Goal: Task Accomplishment & Management: Manage account settings

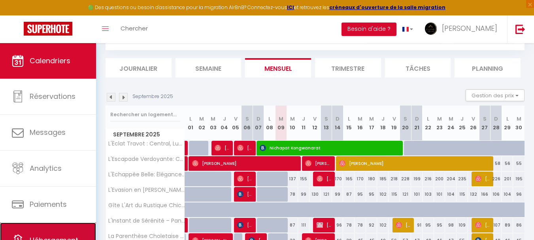
click at [25, 228] on link "Hébergement" at bounding box center [48, 241] width 96 height 36
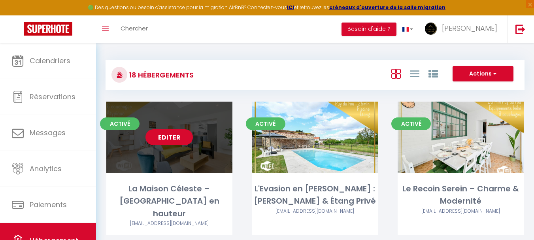
click at [171, 137] on link "Editer" at bounding box center [169, 137] width 47 height 16
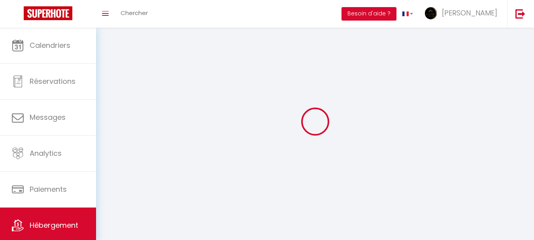
select select
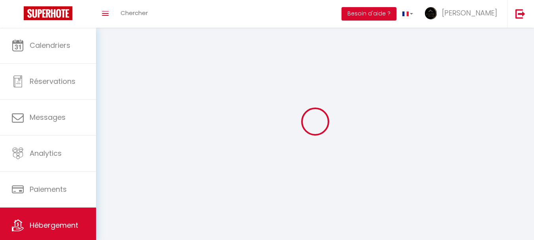
select select "1"
select select
checkbox input "false"
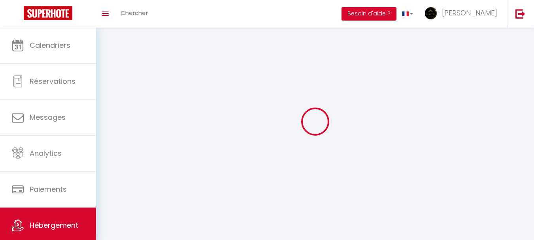
checkbox input "false"
select select "28"
select select
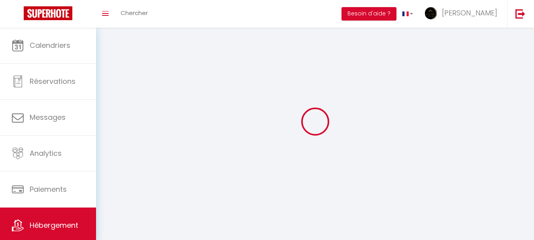
select select
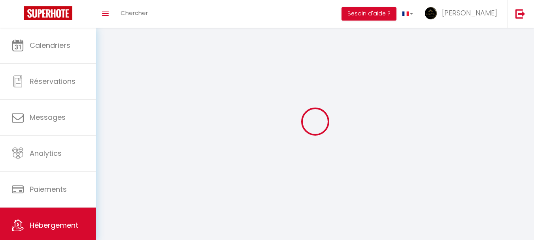
checkbox input "false"
select select
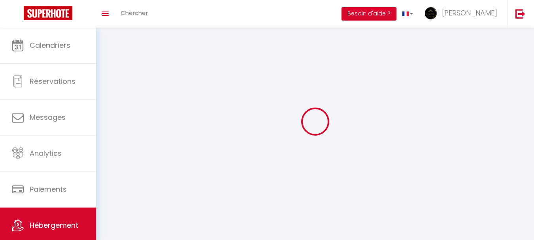
select select
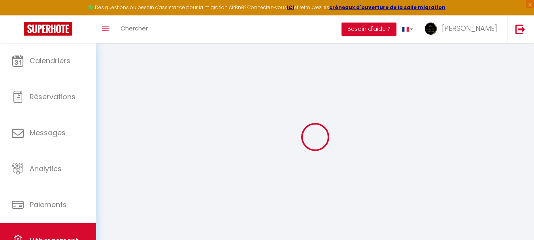
select select
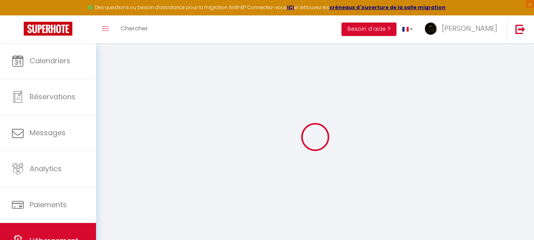
select select
checkbox input "false"
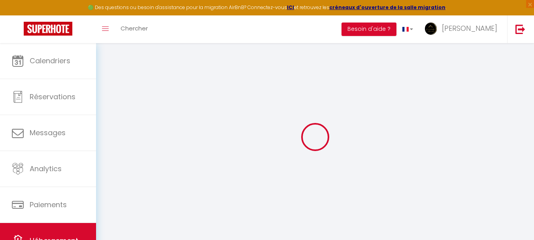
select select
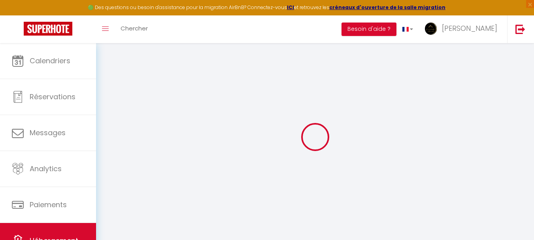
select select
checkbox input "false"
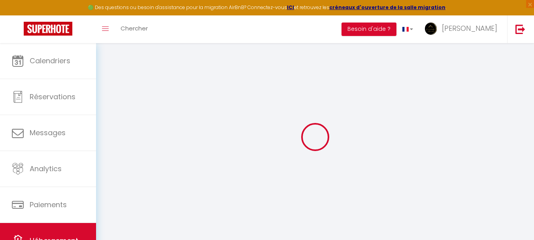
checkbox input "false"
select select
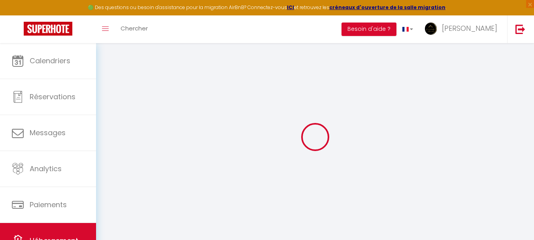
select select
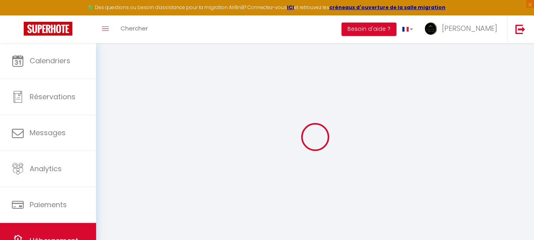
checkbox input "false"
select select
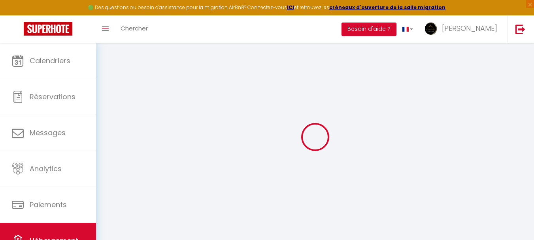
select select
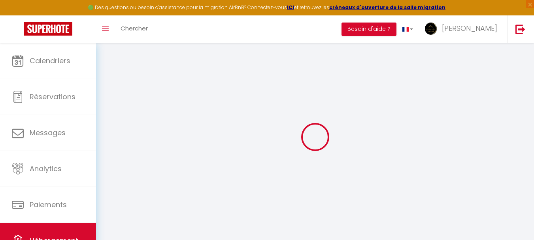
select select
checkbox input "false"
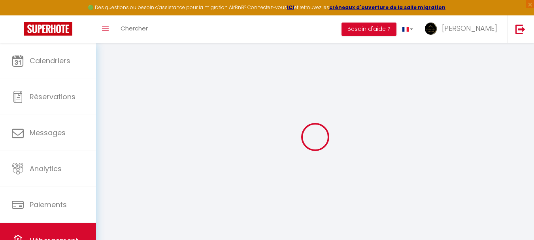
checkbox input "false"
select select
type input "La Maison Céleste – [GEOGRAPHIC_DATA] en hauteur"
type input "[PERSON_NAME]"
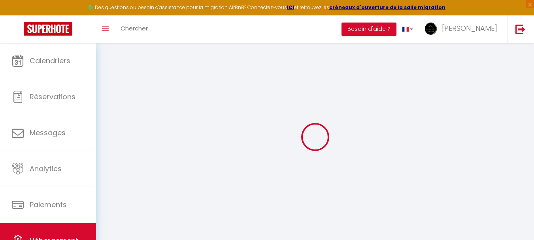
type input "Belardi"
type input "[STREET_ADDRESS][PERSON_NAME]"
type input "49300"
type input "Cholet"
select select "6"
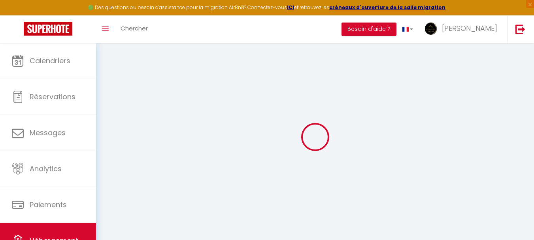
select select "6"
select select "3"
type input "40"
type input "73"
type input "3"
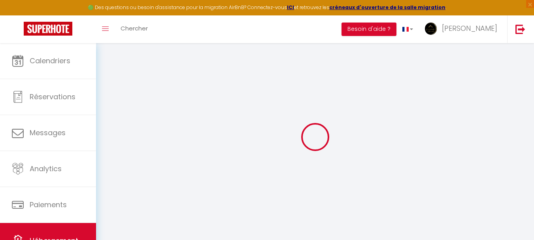
type input "0"
type input "300"
select select
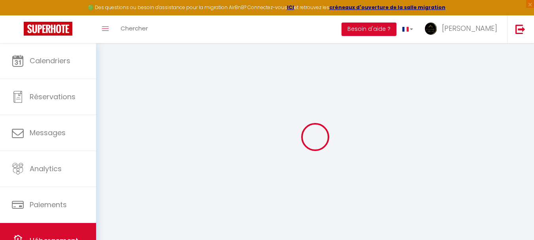
select select
type input "[STREET_ADDRESS]"
type input "49300"
type input "Cholet"
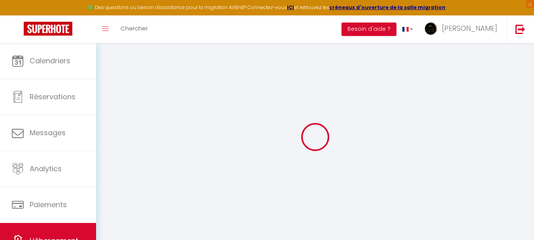
type input "[EMAIL_ADDRESS][DOMAIN_NAME]"
select select "15961"
checkbox input "false"
checkbox input "true"
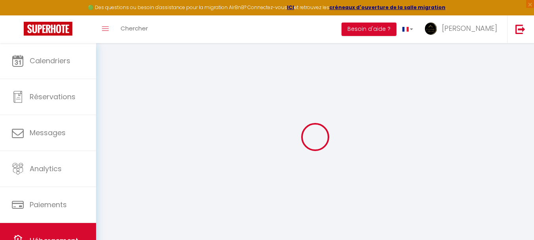
checkbox input "true"
radio input "true"
type input "0"
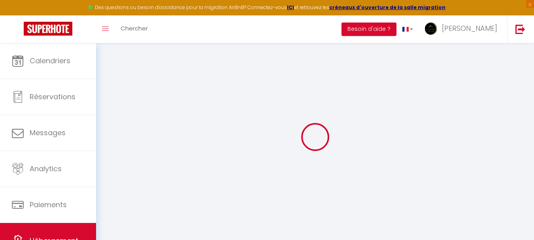
type input "0"
checkbox input "false"
checkbox input "true"
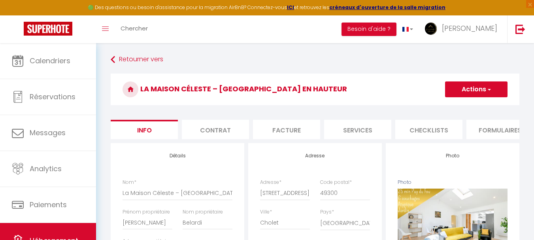
scroll to position [0, 303]
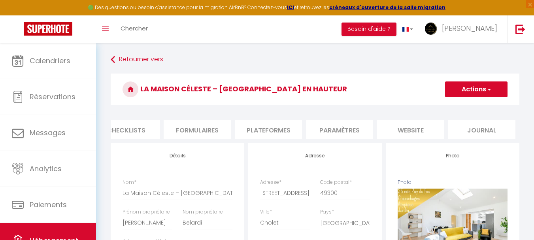
click at [399, 138] on li "website" at bounding box center [410, 129] width 67 height 19
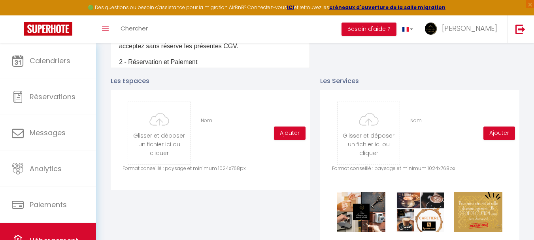
scroll to position [356, 0]
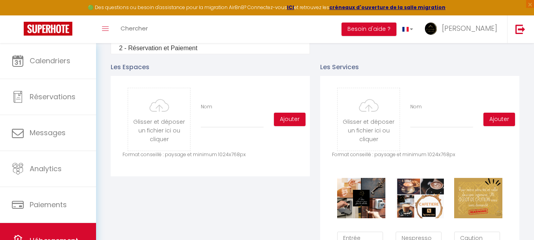
type input "C:\fakepath\20250829-32 [STREET_ADDRESS]-48.jpg"
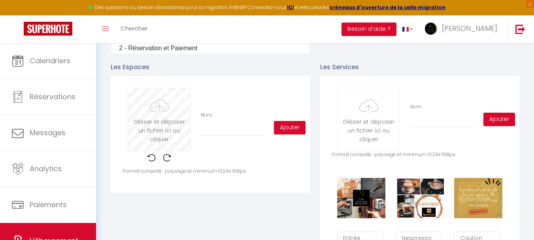
checkbox input "false"
checkbox input "true"
click at [242, 136] on input "Nom" at bounding box center [232, 129] width 63 height 14
type input "S"
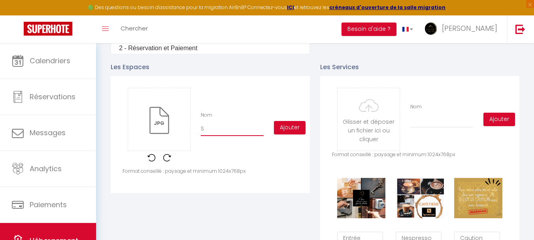
checkbox input "false"
checkbox input "true"
type input "Sa"
checkbox input "false"
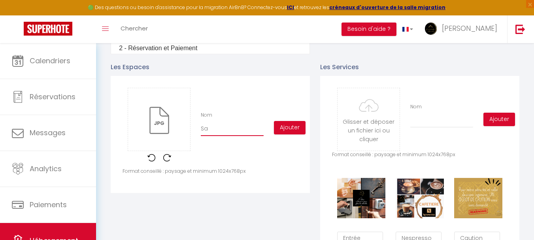
checkbox input "false"
checkbox input "true"
type input "Sal"
checkbox input "false"
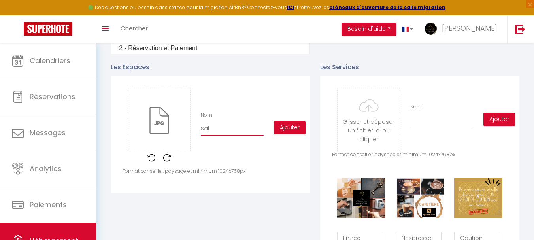
checkbox input "true"
type input "[PERSON_NAME]"
checkbox input "false"
checkbox input "true"
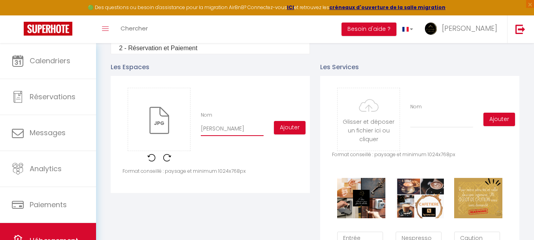
type input "Salon"
checkbox input "false"
checkbox input "true"
click at [213, 131] on input "Salon" at bounding box center [232, 129] width 63 height 14
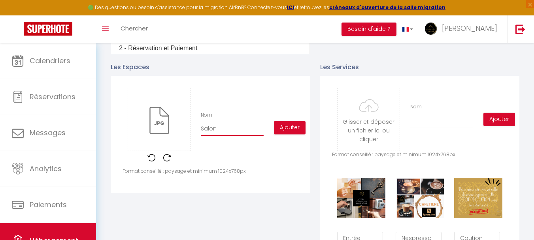
click at [213, 131] on input "Salon" at bounding box center [232, 129] width 63 height 14
type input "Salon"
click at [293, 130] on button "Ajouter" at bounding box center [290, 127] width 32 height 13
checkbox input "false"
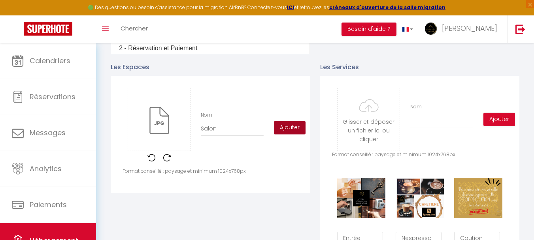
checkbox input "true"
checkbox input "false"
checkbox input "true"
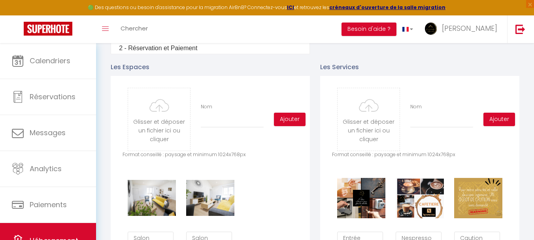
type input "C:\fakepath\20250829-32 [STREET_ADDRESS]-21.jpg"
checkbox input "false"
checkbox input "true"
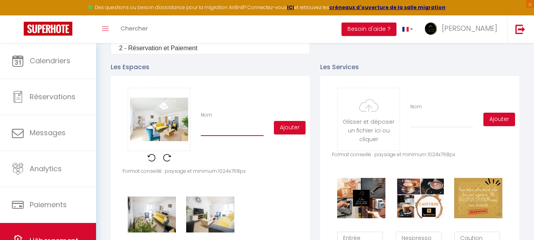
click at [226, 136] on input "Nom" at bounding box center [232, 129] width 63 height 14
type input "S"
checkbox input "false"
checkbox input "true"
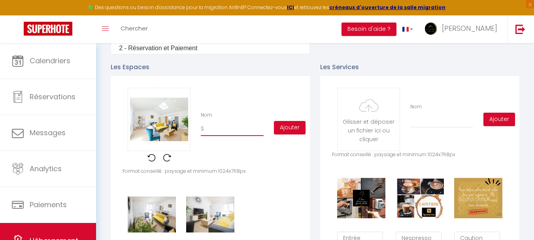
type input "Sa"
checkbox input "false"
checkbox input "true"
type input "Sal"
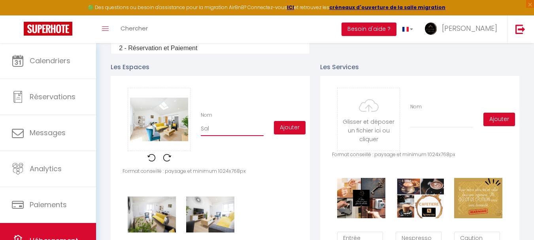
checkbox input "false"
checkbox input "true"
type input "[PERSON_NAME]"
checkbox input "false"
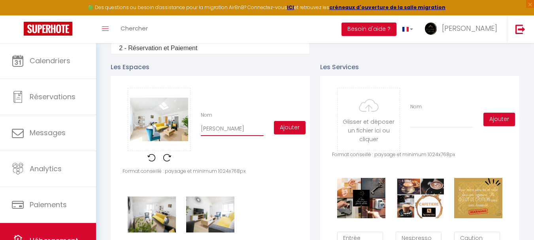
checkbox input "false"
checkbox input "true"
type input "Salon"
checkbox input "false"
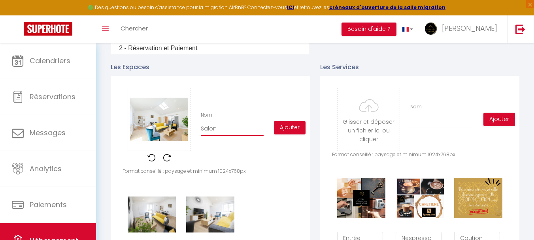
checkbox input "true"
type input "Salon"
click at [289, 134] on button "Ajouter" at bounding box center [290, 127] width 32 height 13
checkbox input "false"
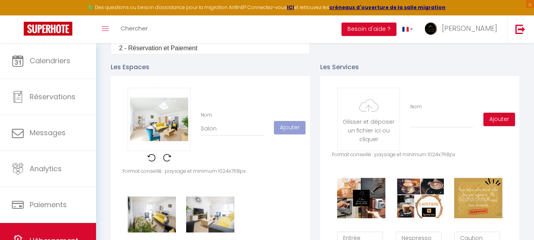
checkbox input "true"
click at [124, 168] on div "Glisser et déposer un fichier ici ou cliquer Ooops, something wrong happened. R…" at bounding box center [159, 128] width 73 height 80
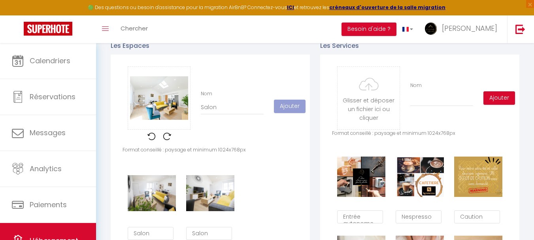
checkbox input "false"
checkbox input "true"
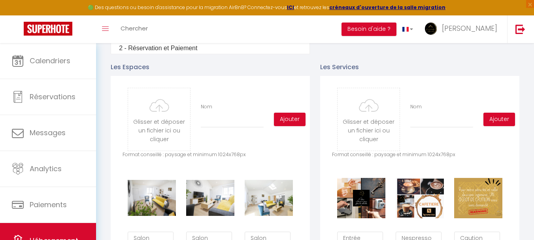
type input "C:\fakepath\20250829-32 [STREET_ADDRESS]-41.jpg"
checkbox input "false"
checkbox input "true"
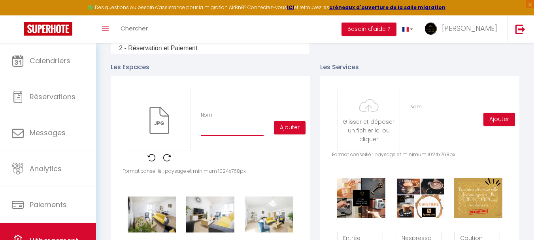
click at [225, 134] on input "Nom" at bounding box center [232, 129] width 63 height 14
type input "S"
checkbox input "false"
checkbox input "true"
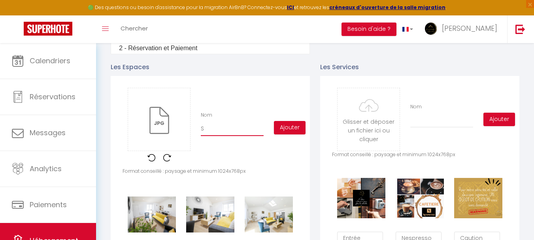
type input "Sa"
checkbox input "false"
checkbox input "true"
type input "Sal"
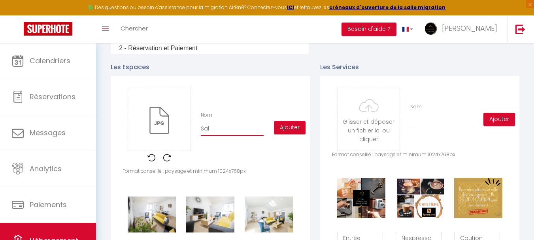
checkbox input "false"
checkbox input "true"
type input "[PERSON_NAME]"
checkbox input "false"
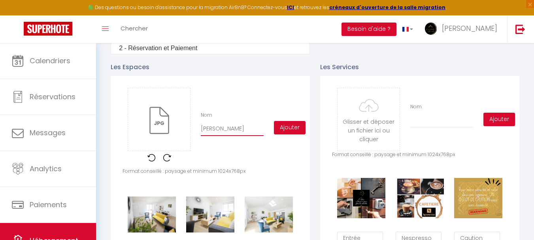
checkbox input "false"
checkbox input "true"
type input "Salon"
checkbox input "false"
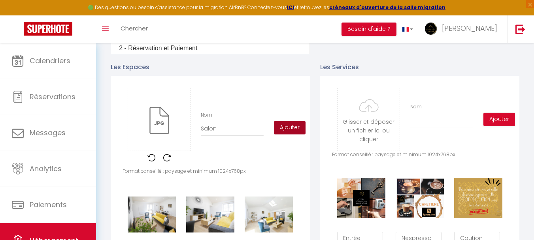
click at [284, 132] on button "Ajouter" at bounding box center [290, 127] width 32 height 13
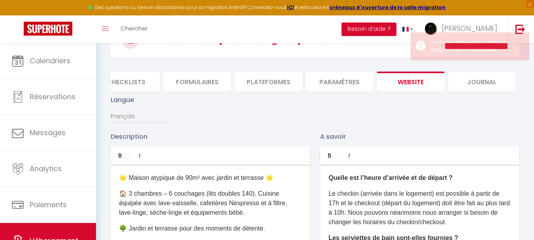
scroll to position [40, 0]
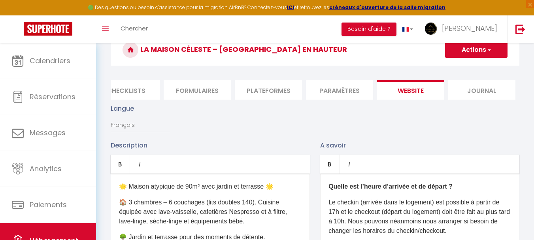
click at [482, 51] on button "Actions" at bounding box center [476, 50] width 62 height 16
click at [467, 68] on input "Enregistrer" at bounding box center [467, 67] width 29 height 8
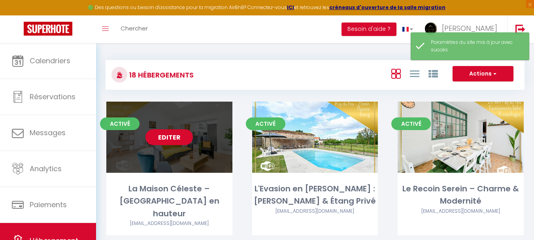
click at [178, 134] on link "Editer" at bounding box center [169, 137] width 47 height 16
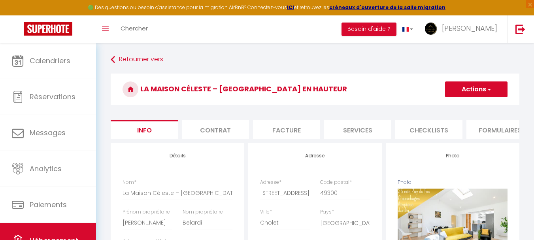
scroll to position [0, 303]
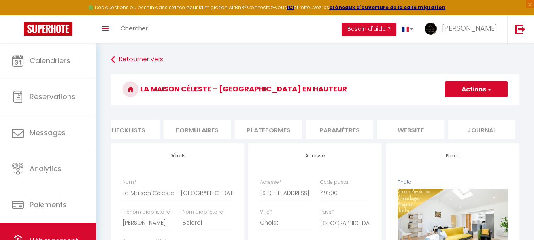
click at [402, 134] on li "website" at bounding box center [410, 129] width 67 height 19
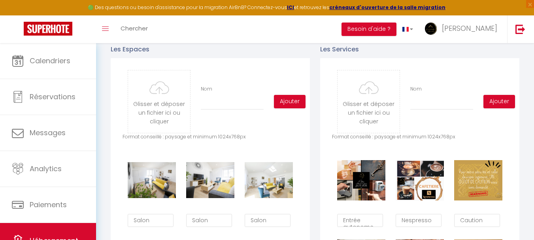
scroll to position [356, 0]
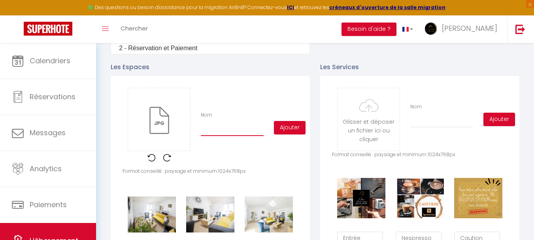
click at [225, 136] on input "Nom" at bounding box center [232, 129] width 63 height 14
click at [293, 129] on button "Ajouter" at bounding box center [290, 127] width 32 height 13
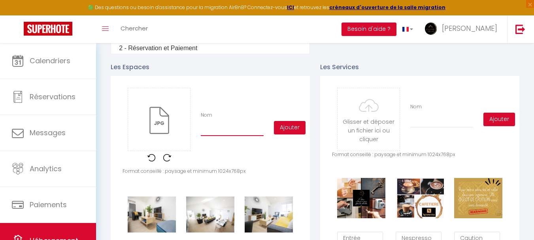
click at [213, 135] on input "Nom" at bounding box center [232, 129] width 63 height 14
click at [296, 134] on button "Ajouter" at bounding box center [290, 127] width 32 height 13
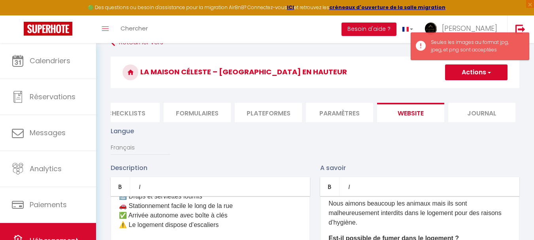
scroll to position [0, 0]
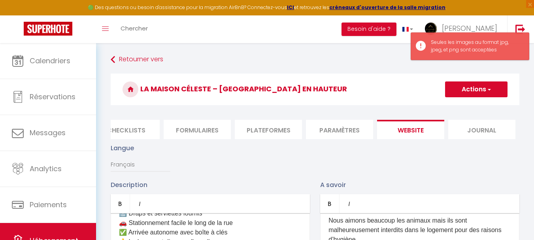
click at [485, 84] on button "Actions" at bounding box center [476, 89] width 62 height 16
click at [470, 107] on input "Enregistrer" at bounding box center [467, 107] width 29 height 8
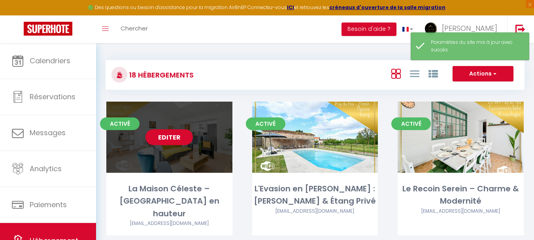
click at [164, 137] on link "Editer" at bounding box center [169, 137] width 47 height 16
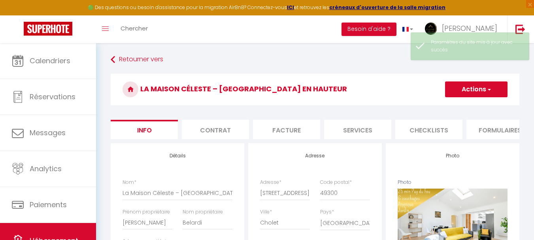
scroll to position [0, 303]
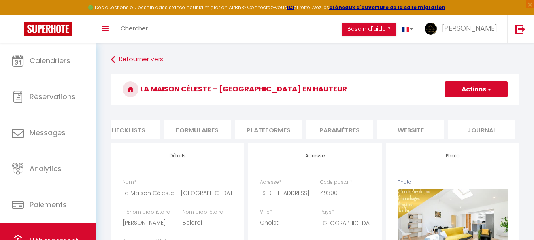
click at [406, 136] on li "website" at bounding box center [410, 129] width 67 height 19
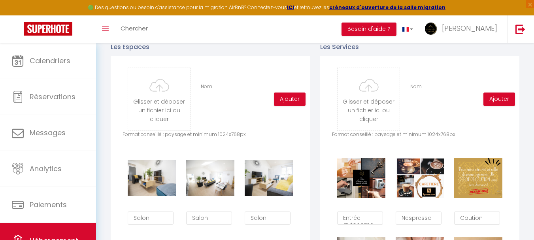
scroll to position [395, 0]
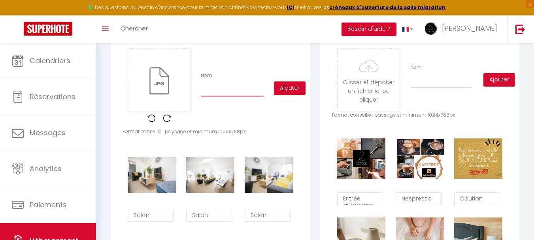
click at [224, 96] on input "Nom" at bounding box center [232, 89] width 63 height 14
click at [298, 92] on button "Ajouter" at bounding box center [290, 87] width 32 height 13
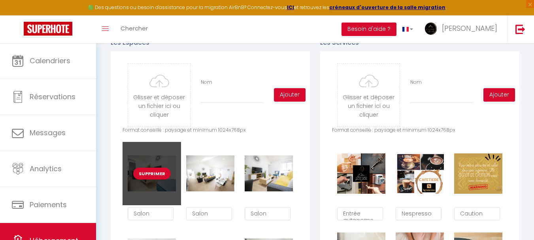
scroll to position [356, 0]
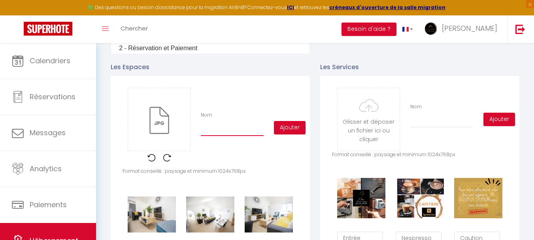
click at [237, 136] on input "Nom" at bounding box center [232, 129] width 63 height 14
click at [293, 132] on button "Ajouter" at bounding box center [290, 127] width 32 height 13
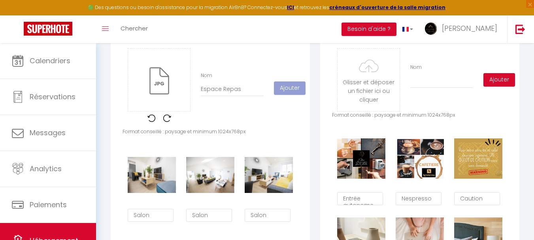
click at [110, 122] on div "Les Espaces Glisser et déposer un fichier ici ou cliquer Ooops, something wrong…" at bounding box center [211, 242] width 210 height 454
click at [225, 118] on div "Glisser et déposer un fichier ici ou cliquer Ooops, something wrong happened. R…" at bounding box center [211, 88] width 176 height 80
click at [208, 95] on input "Nom" at bounding box center [232, 89] width 63 height 14
click at [297, 95] on button "Ajouter" at bounding box center [290, 87] width 32 height 13
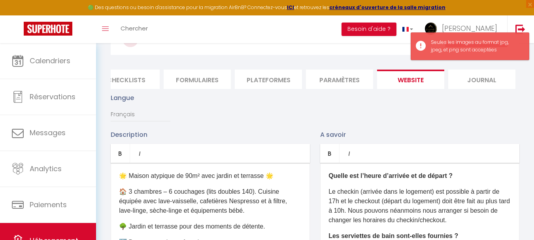
scroll to position [0, 0]
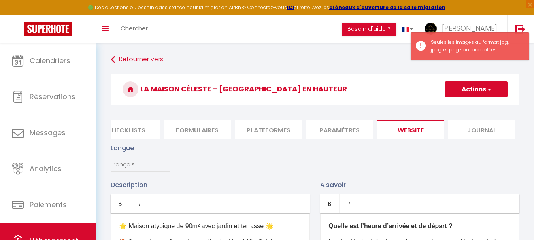
click at [491, 88] on span "button" at bounding box center [488, 89] width 5 height 8
click at [465, 104] on input "Enregistrer" at bounding box center [467, 107] width 29 height 8
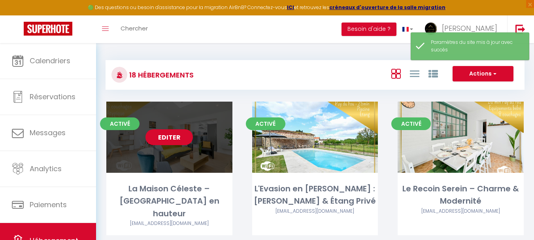
click at [177, 138] on link "Editer" at bounding box center [169, 137] width 47 height 16
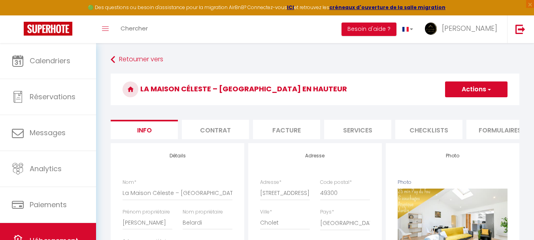
scroll to position [0, 303]
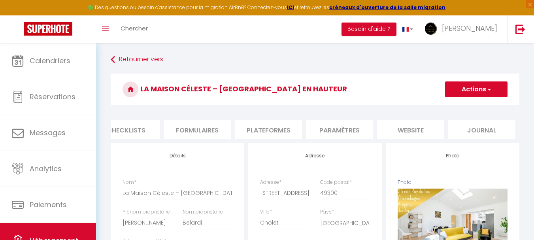
click at [392, 135] on li "website" at bounding box center [410, 129] width 67 height 19
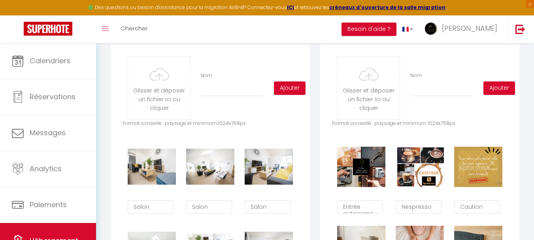
scroll to position [395, 0]
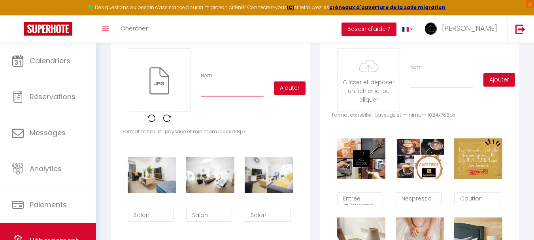
click at [218, 96] on input "Nom" at bounding box center [232, 89] width 63 height 14
click at [296, 95] on button "Ajouter" at bounding box center [290, 87] width 32 height 13
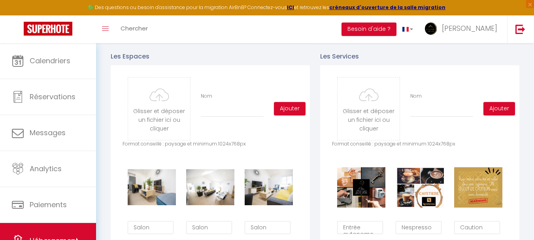
scroll to position [356, 0]
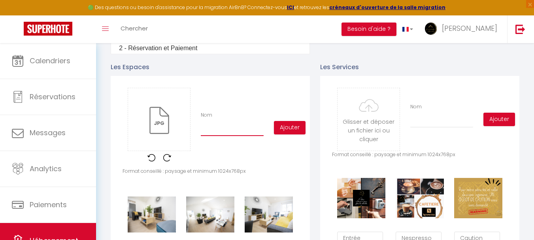
click at [209, 136] on input "Nom" at bounding box center [232, 129] width 63 height 14
click at [299, 131] on button "Ajouter" at bounding box center [290, 127] width 32 height 13
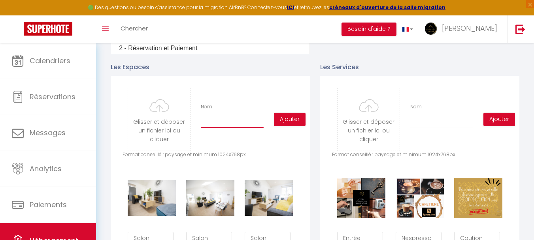
click at [225, 128] on input "Nom" at bounding box center [232, 120] width 63 height 14
click at [287, 126] on button "Ajouter" at bounding box center [290, 119] width 32 height 13
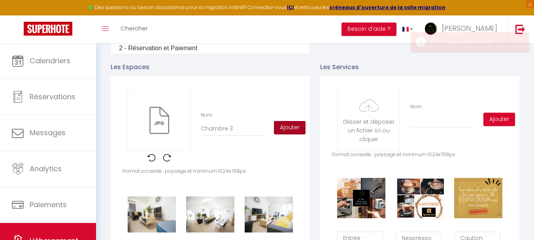
click at [296, 132] on button "Ajouter" at bounding box center [290, 127] width 32 height 13
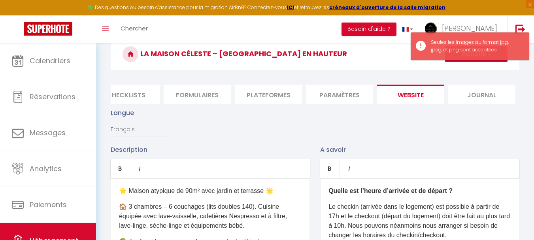
scroll to position [0, 0]
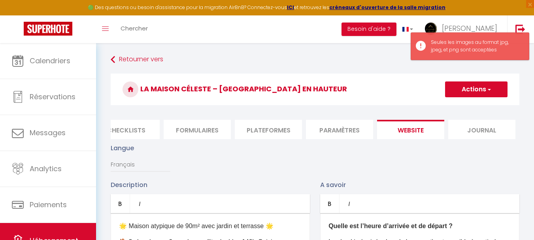
click at [473, 90] on button "Actions" at bounding box center [476, 89] width 62 height 16
click at [461, 110] on input "Enregistrer" at bounding box center [467, 107] width 29 height 8
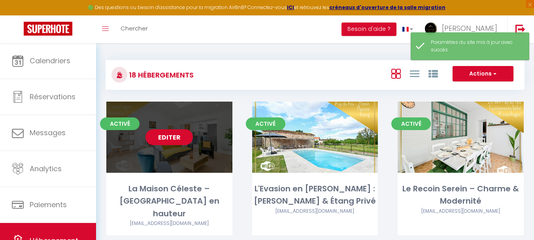
click at [172, 133] on link "Editer" at bounding box center [169, 137] width 47 height 16
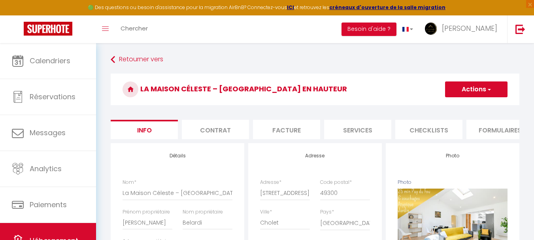
scroll to position [0, 303]
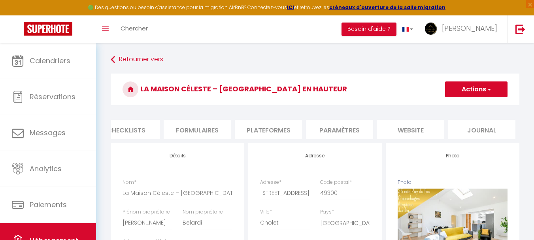
click at [403, 127] on li "website" at bounding box center [410, 129] width 67 height 19
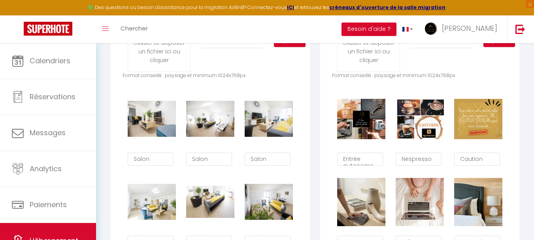
scroll to position [356, 0]
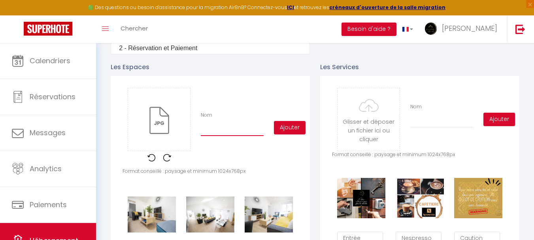
click at [213, 133] on input "Nom" at bounding box center [232, 129] width 63 height 14
click at [296, 132] on button "Ajouter" at bounding box center [290, 127] width 32 height 13
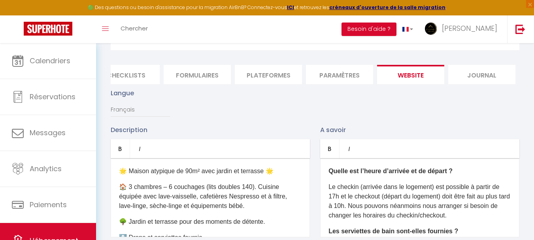
scroll to position [0, 0]
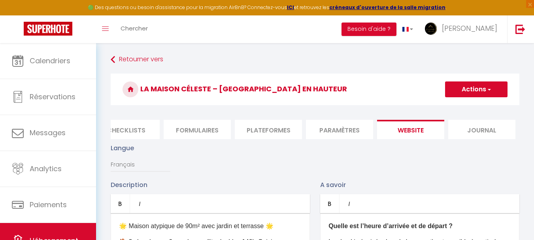
click at [473, 87] on button "Actions" at bounding box center [476, 89] width 62 height 16
click at [473, 109] on input "Enregistrer" at bounding box center [467, 107] width 29 height 8
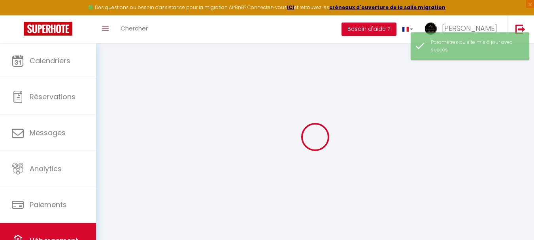
click at [469, 106] on div at bounding box center [315, 137] width 419 height 169
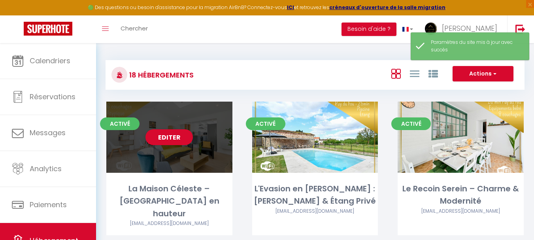
click at [191, 148] on div "Editer" at bounding box center [169, 137] width 126 height 71
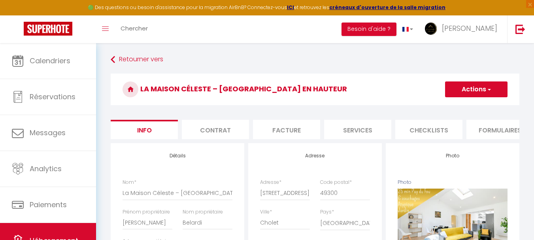
scroll to position [0, 303]
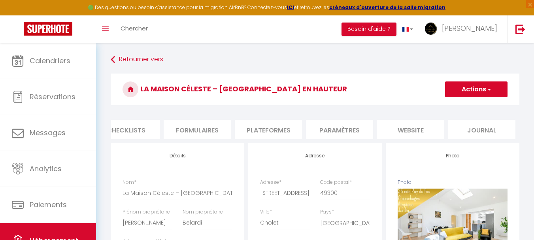
click at [414, 126] on li "website" at bounding box center [410, 129] width 67 height 19
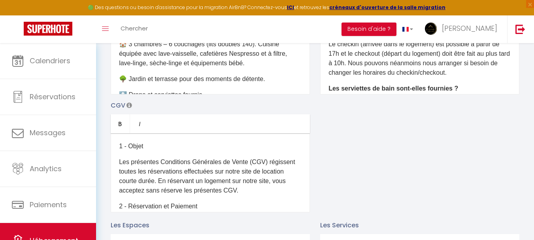
scroll to position [356, 0]
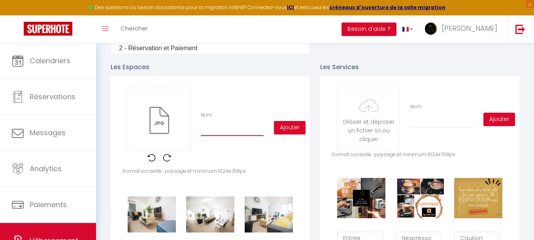
click at [223, 134] on input "Nom" at bounding box center [232, 129] width 63 height 14
click at [292, 134] on button "Ajouter" at bounding box center [290, 127] width 32 height 13
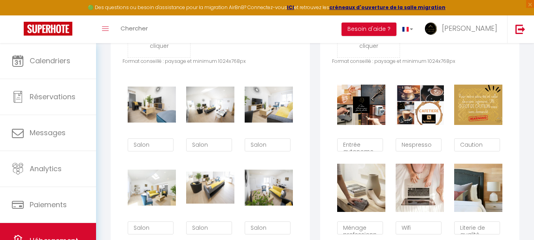
scroll to position [379, 0]
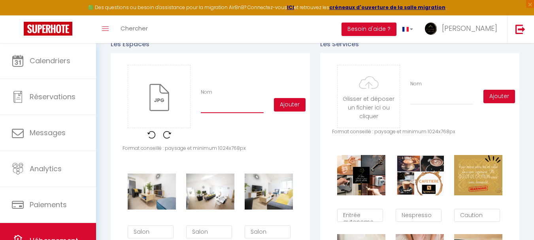
click at [231, 109] on input "Nom" at bounding box center [232, 106] width 63 height 14
click at [289, 108] on button "Ajouter" at bounding box center [290, 104] width 32 height 13
click at [225, 113] on input "Nom" at bounding box center [232, 106] width 63 height 14
click at [295, 110] on button "Ajouter" at bounding box center [290, 104] width 32 height 13
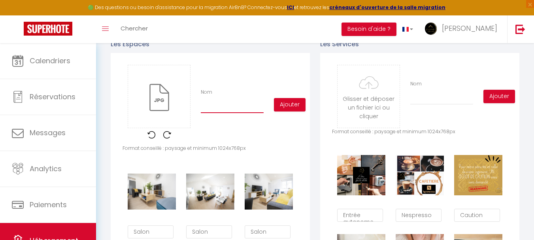
click at [223, 111] on input "Nom" at bounding box center [232, 106] width 63 height 14
click at [299, 112] on button "Ajouter" at bounding box center [290, 104] width 32 height 13
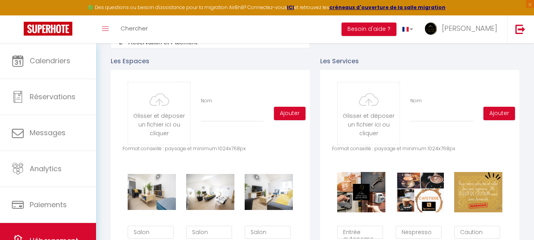
scroll to position [362, 0]
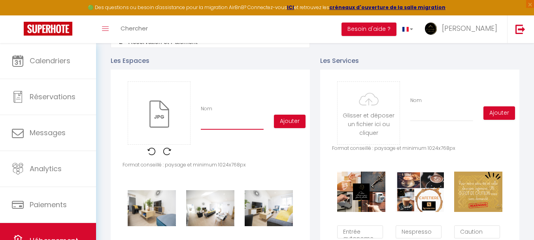
click at [220, 129] on input "Nom" at bounding box center [232, 122] width 63 height 14
click at [284, 128] on button "Ajouter" at bounding box center [290, 121] width 32 height 13
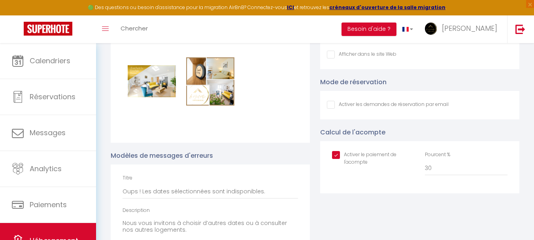
scroll to position [1351, 0]
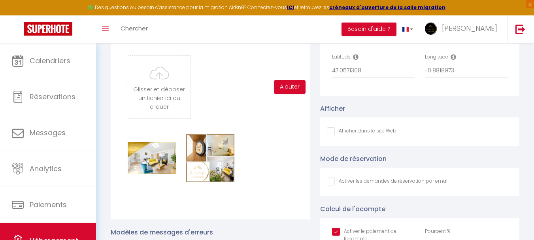
click at [331, 135] on input "Afficher dans le site Web" at bounding box center [362, 131] width 70 height 8
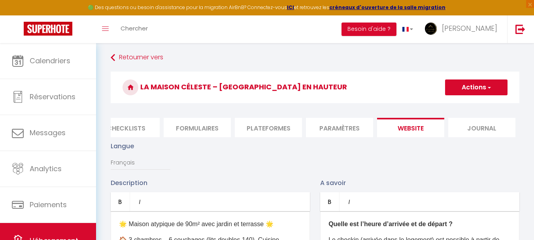
scroll to position [0, 0]
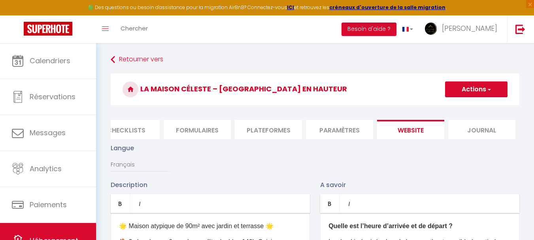
click at [478, 91] on button "Actions" at bounding box center [476, 89] width 62 height 16
click at [469, 107] on input "Enregistrer" at bounding box center [467, 107] width 29 height 8
